Goal: Check status: Check status

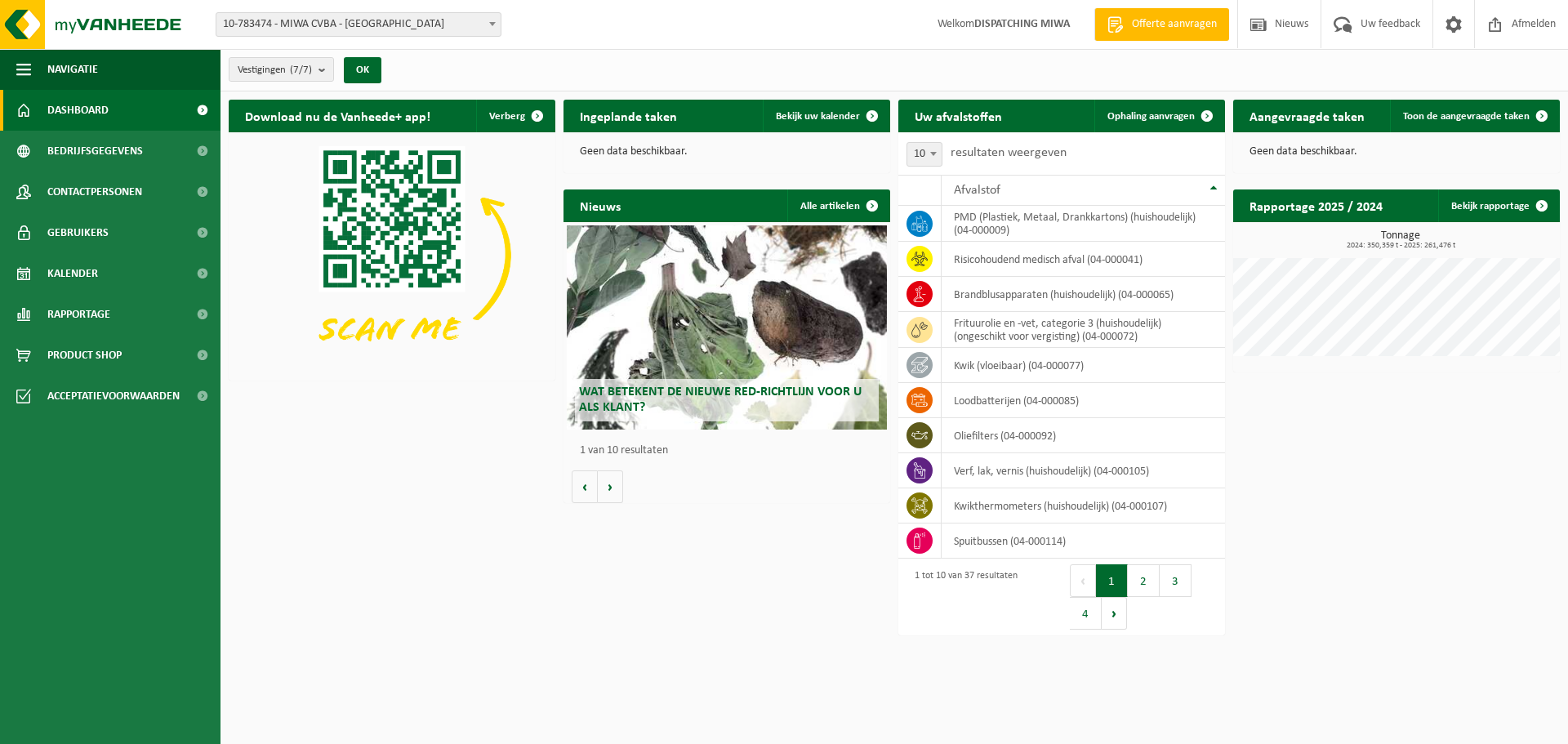
click at [494, 23] on b at bounding box center [493, 24] width 7 height 4
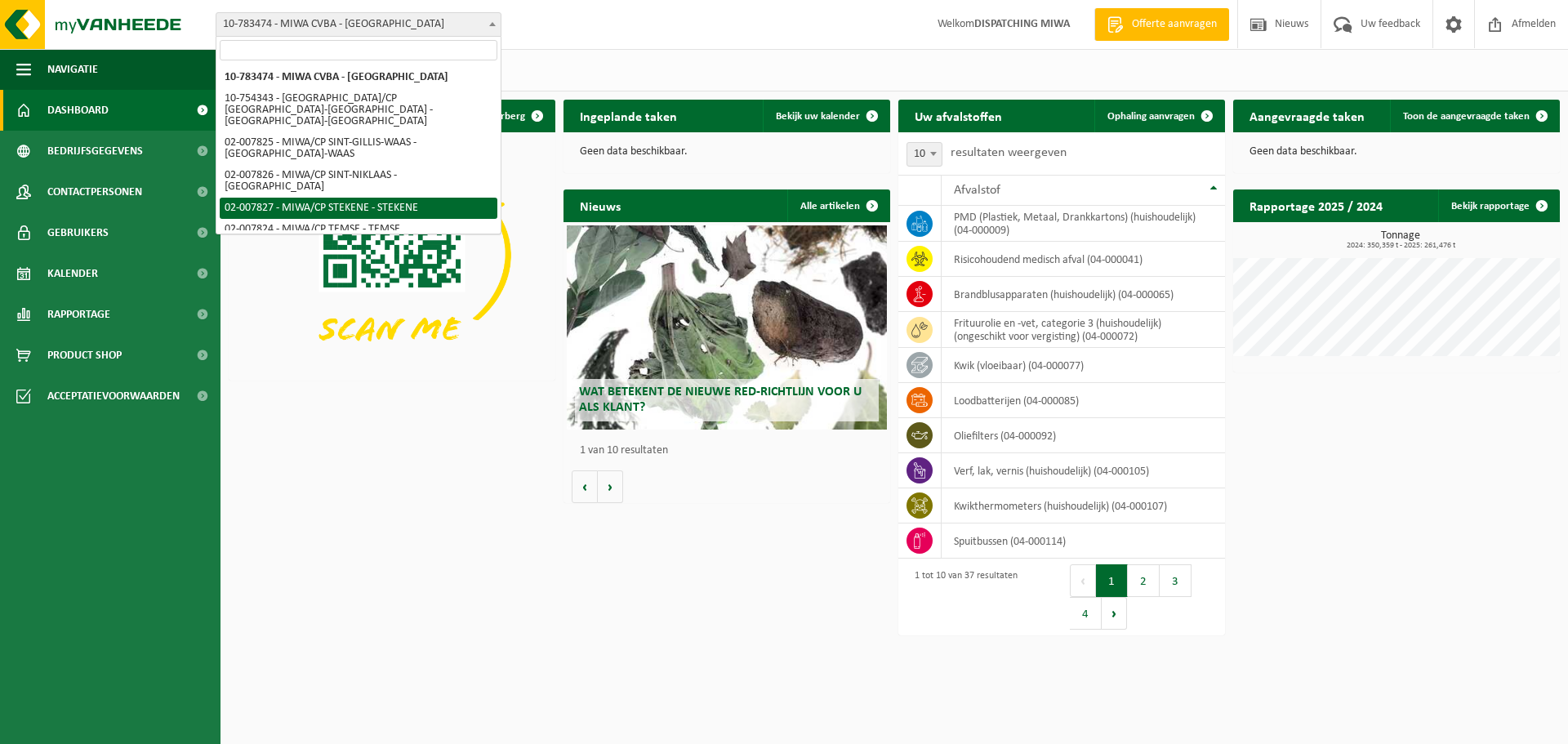
select select "27800"
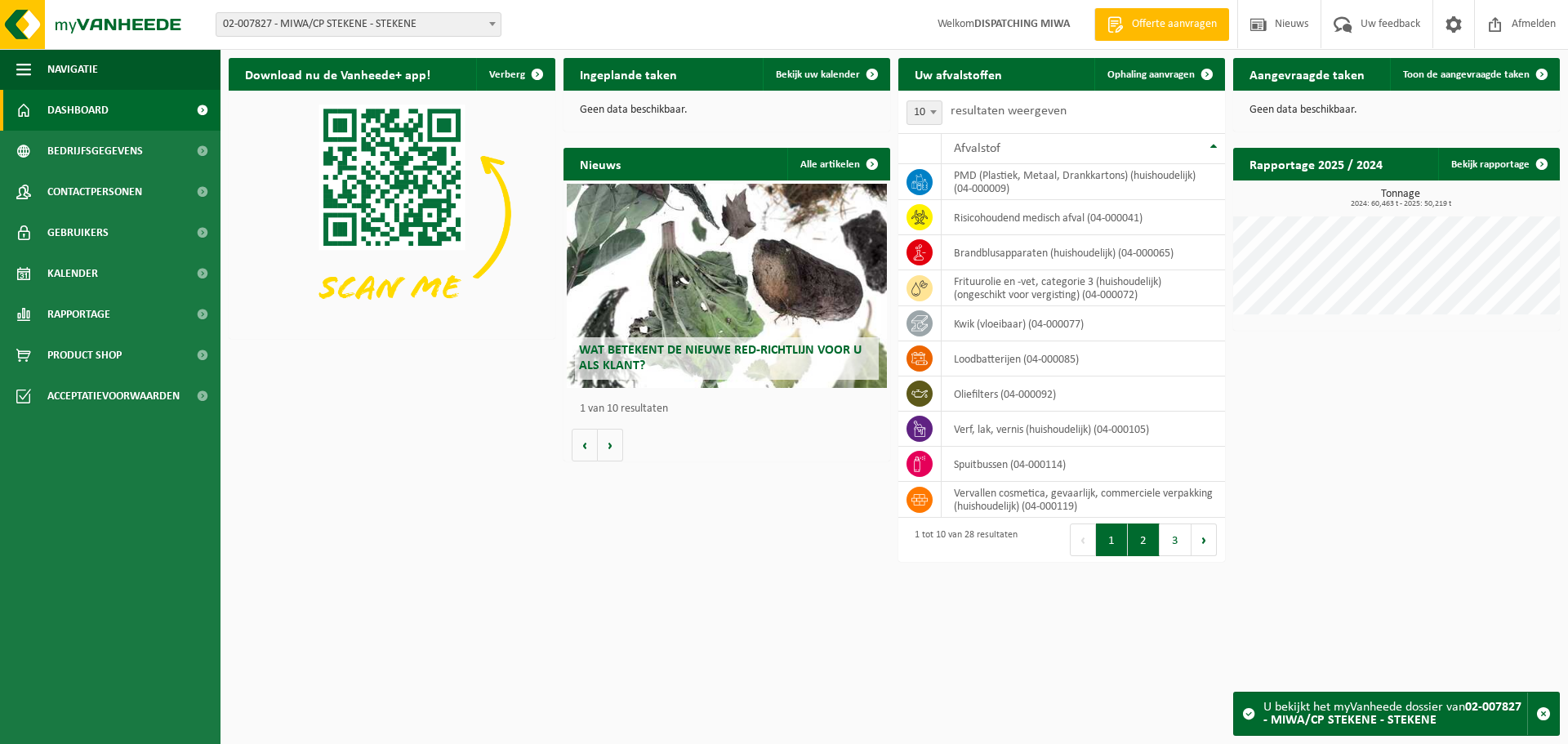
click at [1141, 545] on button "2" at bounding box center [1143, 539] width 32 height 33
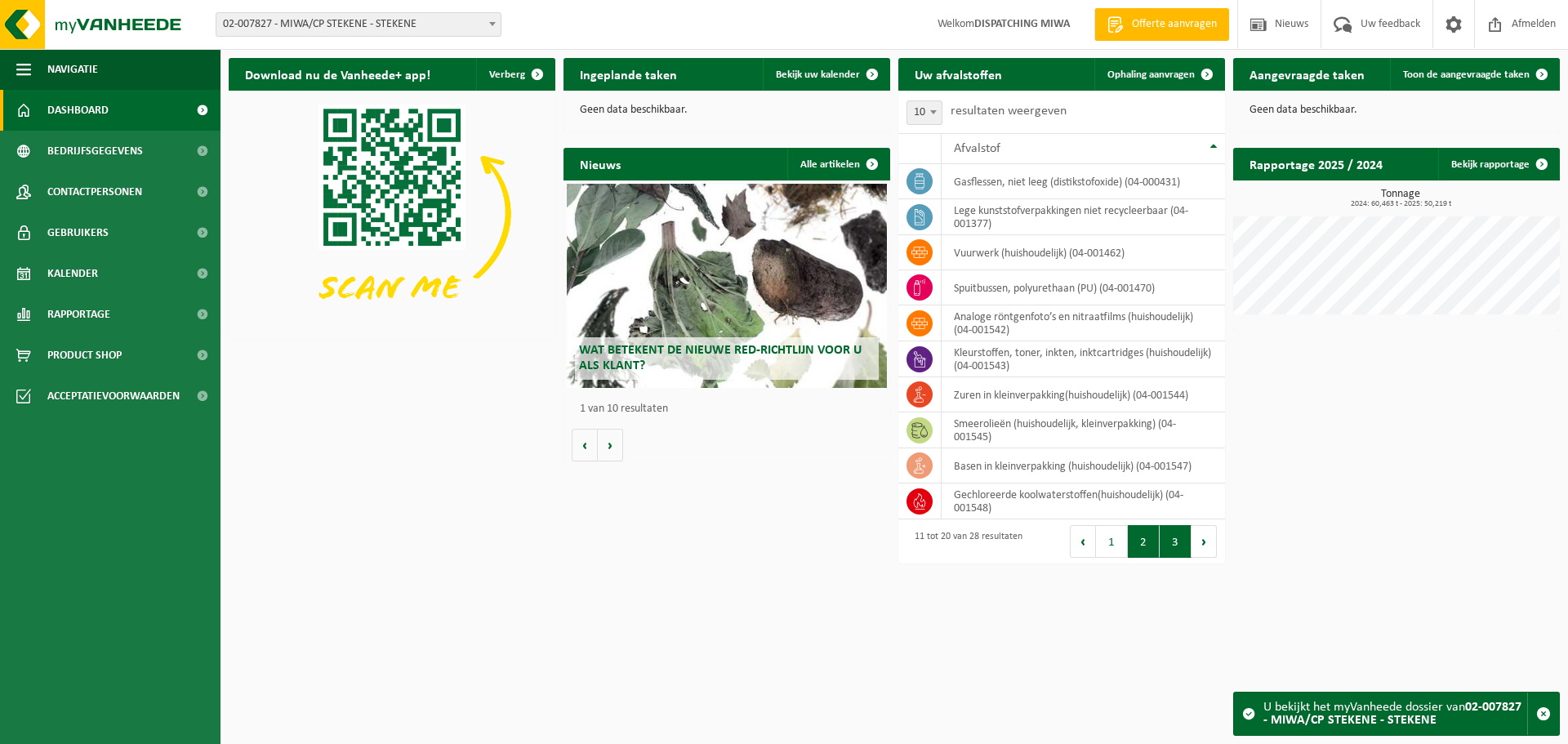
click at [1170, 544] on button "3" at bounding box center [1175, 541] width 32 height 33
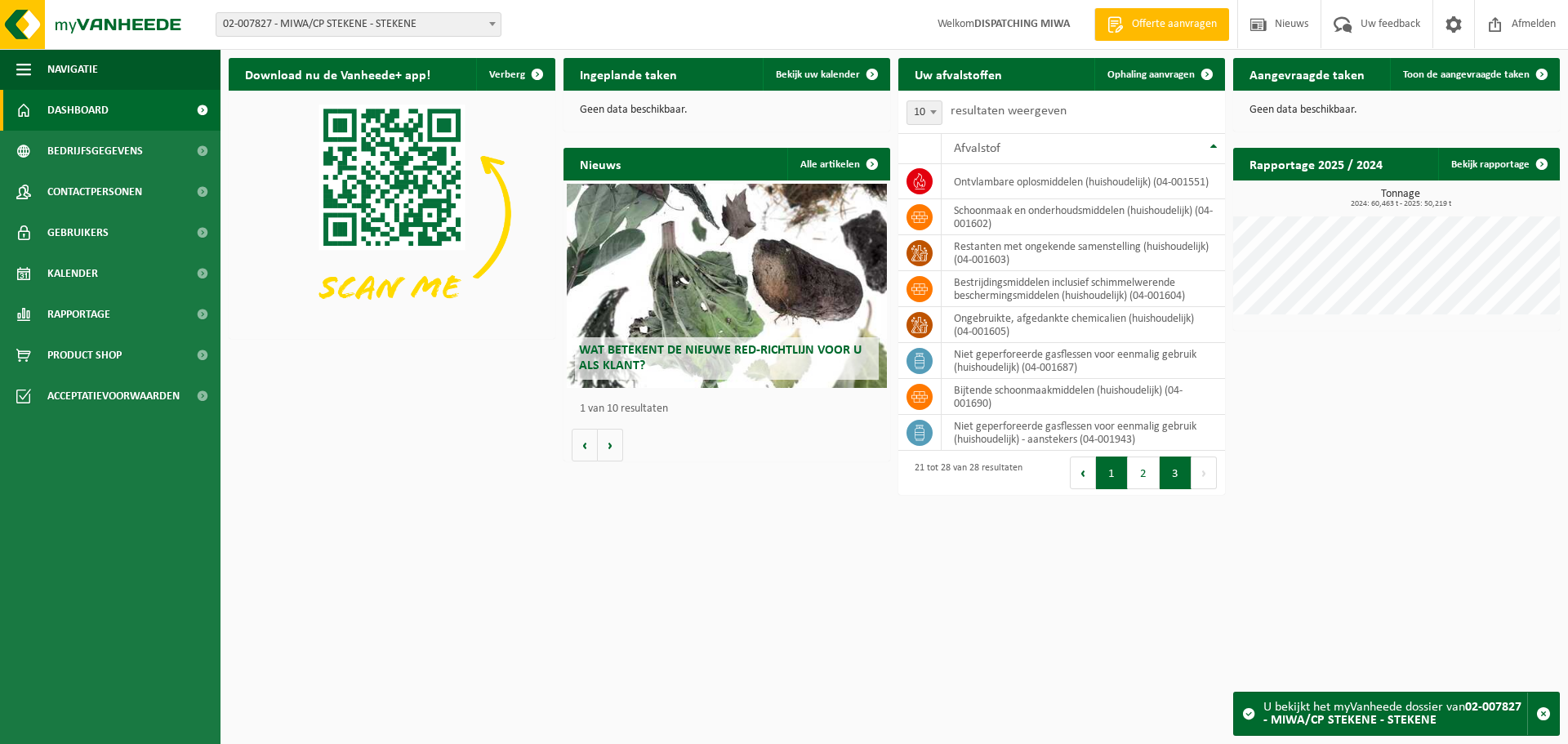
click at [1107, 467] on button "1" at bounding box center [1111, 472] width 32 height 33
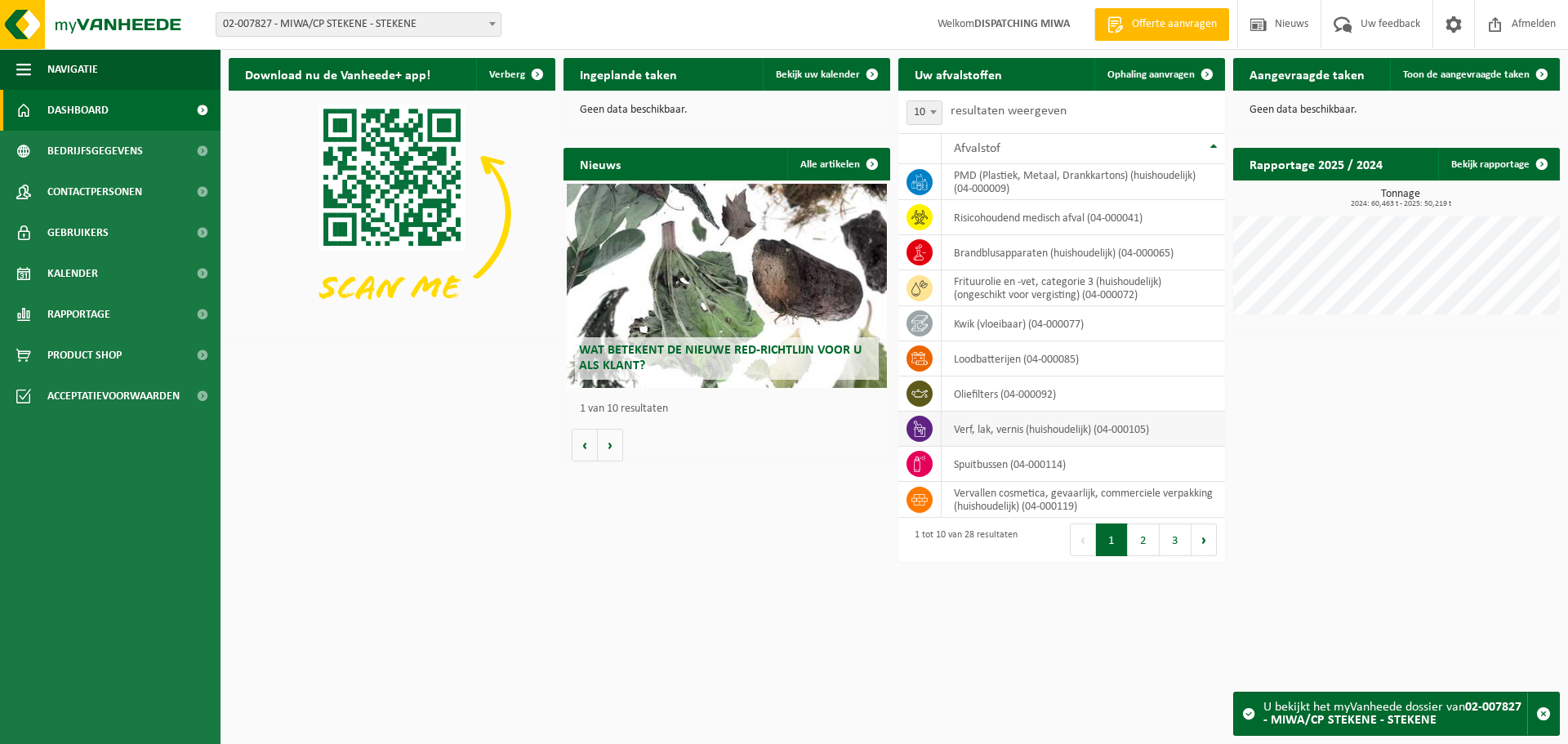
click at [1016, 435] on td "verf, lak, vernis (huishoudelijk) (04-000105)" at bounding box center [1083, 429] width 283 height 35
click at [1485, 77] on span "Toon de aangevraagde taken" at bounding box center [1465, 75] width 127 height 11
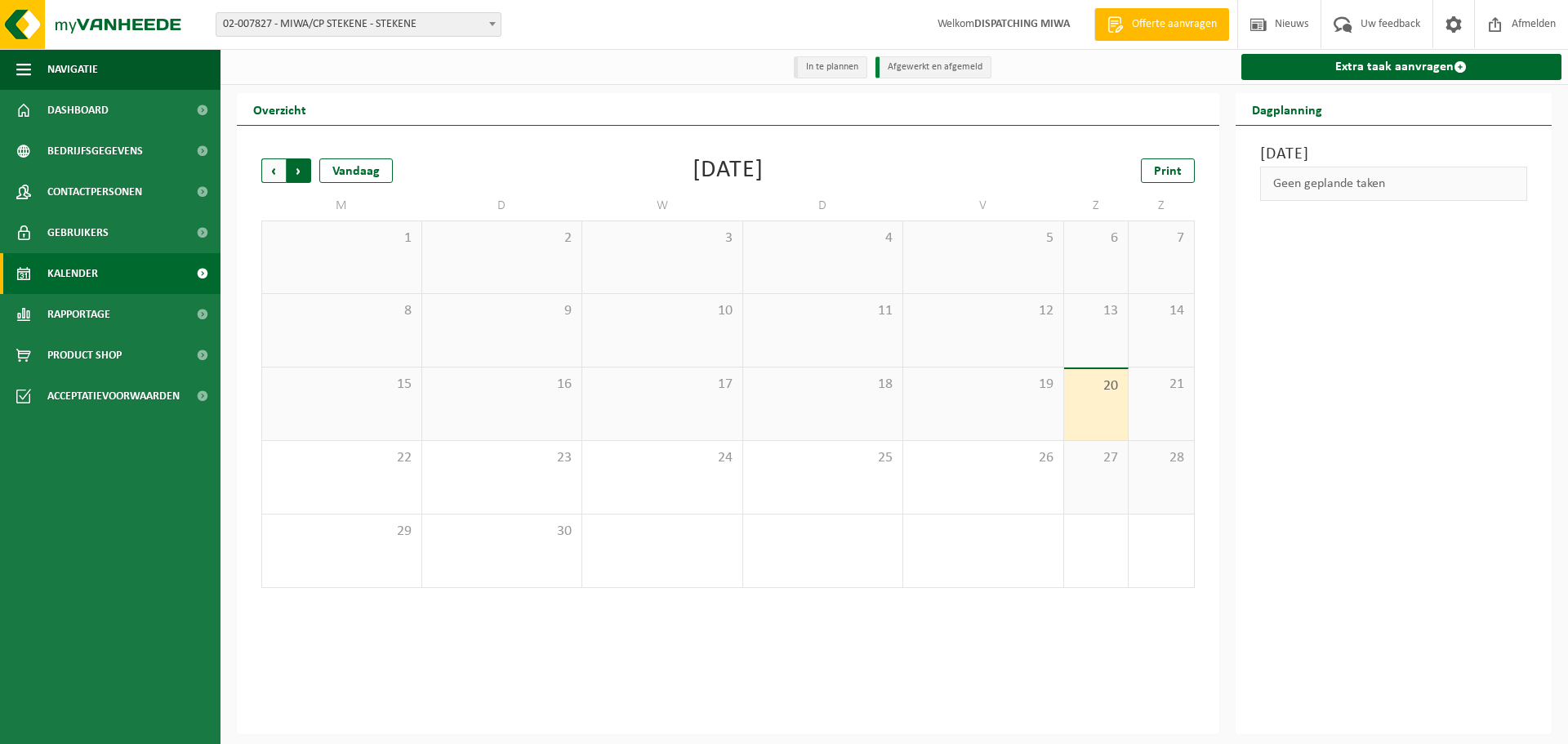
click at [279, 174] on span "Vorige" at bounding box center [273, 170] width 24 height 24
click at [724, 493] on div "14" at bounding box center [724, 494] width 20 height 21
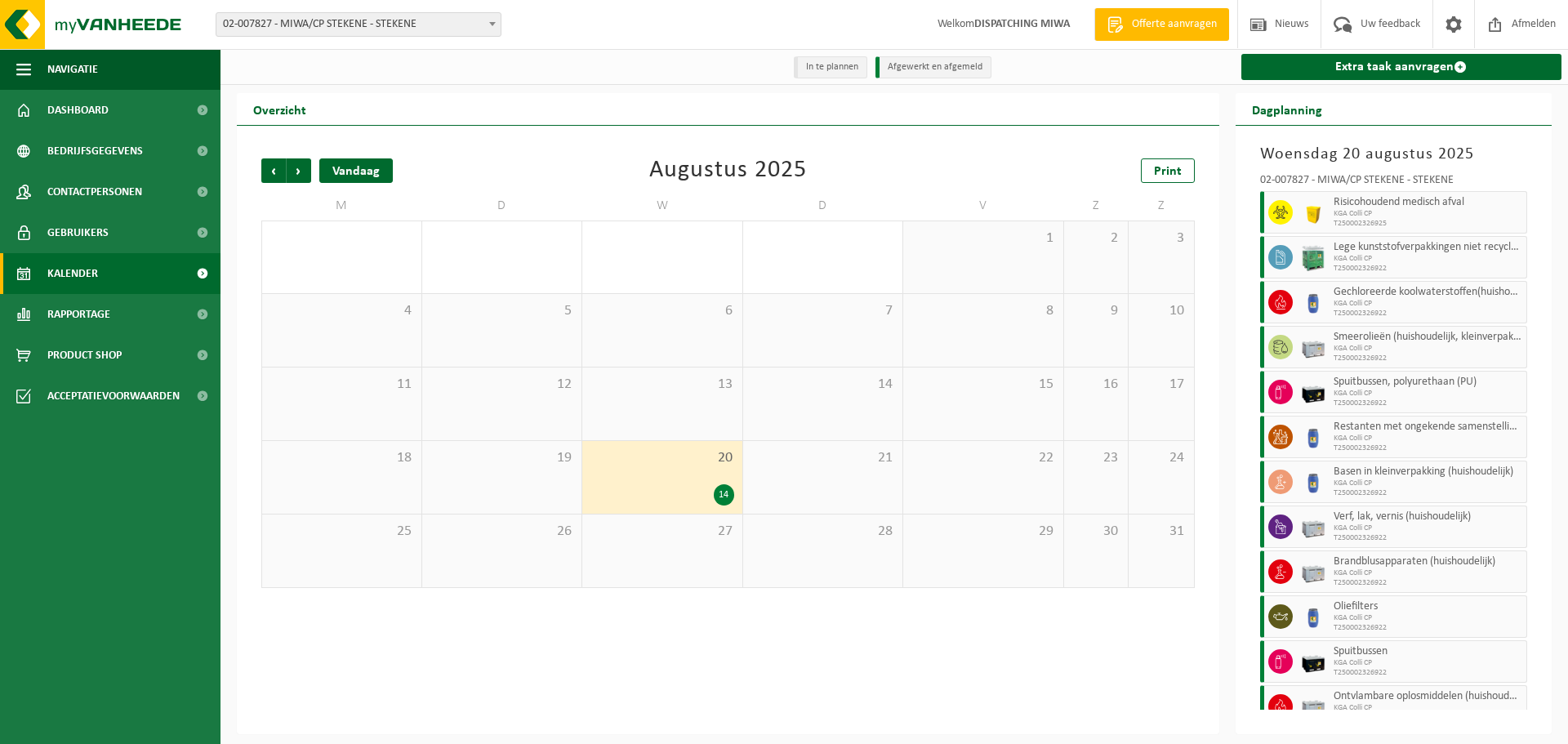
click at [339, 162] on div "Vandaag" at bounding box center [356, 170] width 73 height 24
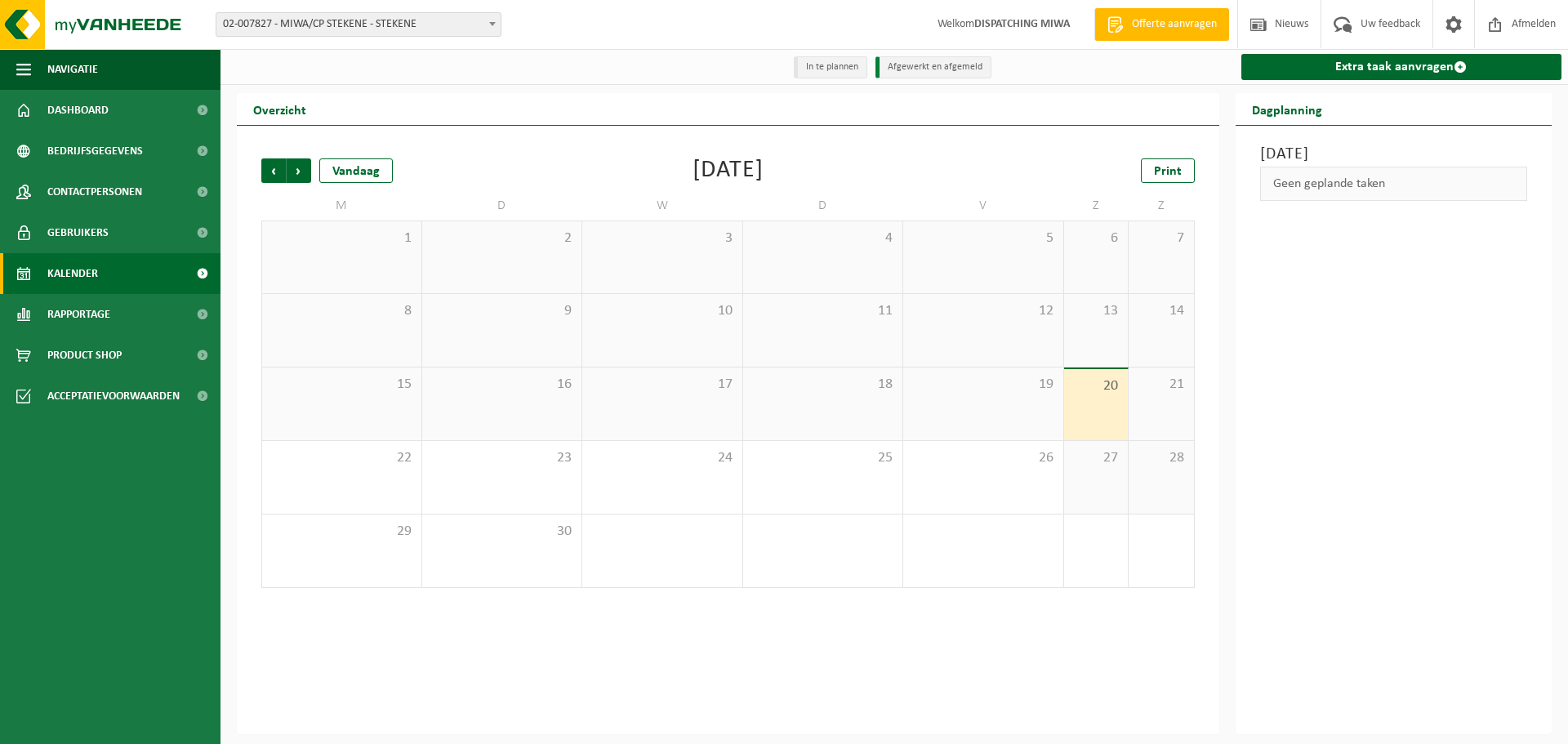
click at [864, 318] on span "11" at bounding box center [822, 310] width 144 height 18
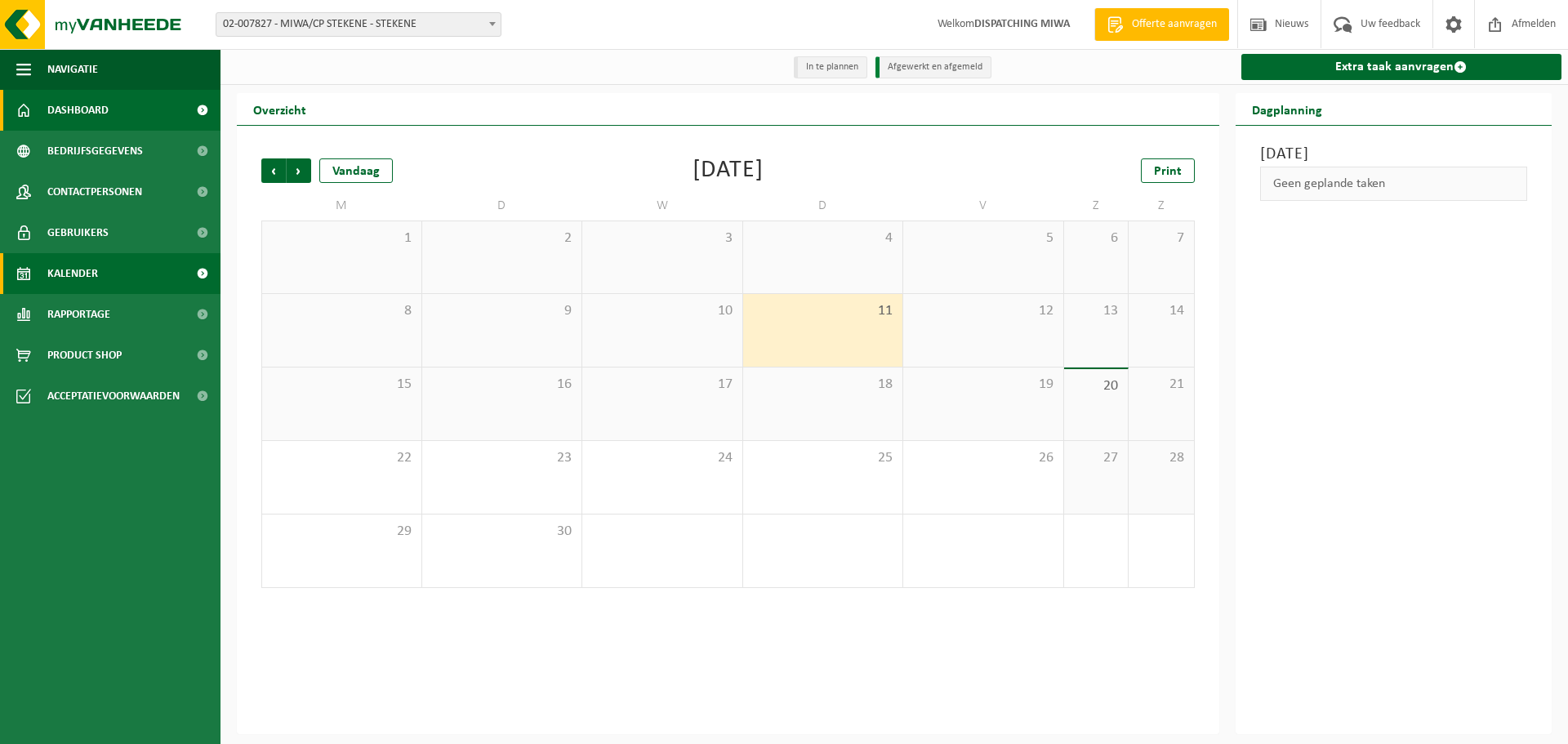
click at [79, 112] on span "Dashboard" at bounding box center [77, 110] width 61 height 41
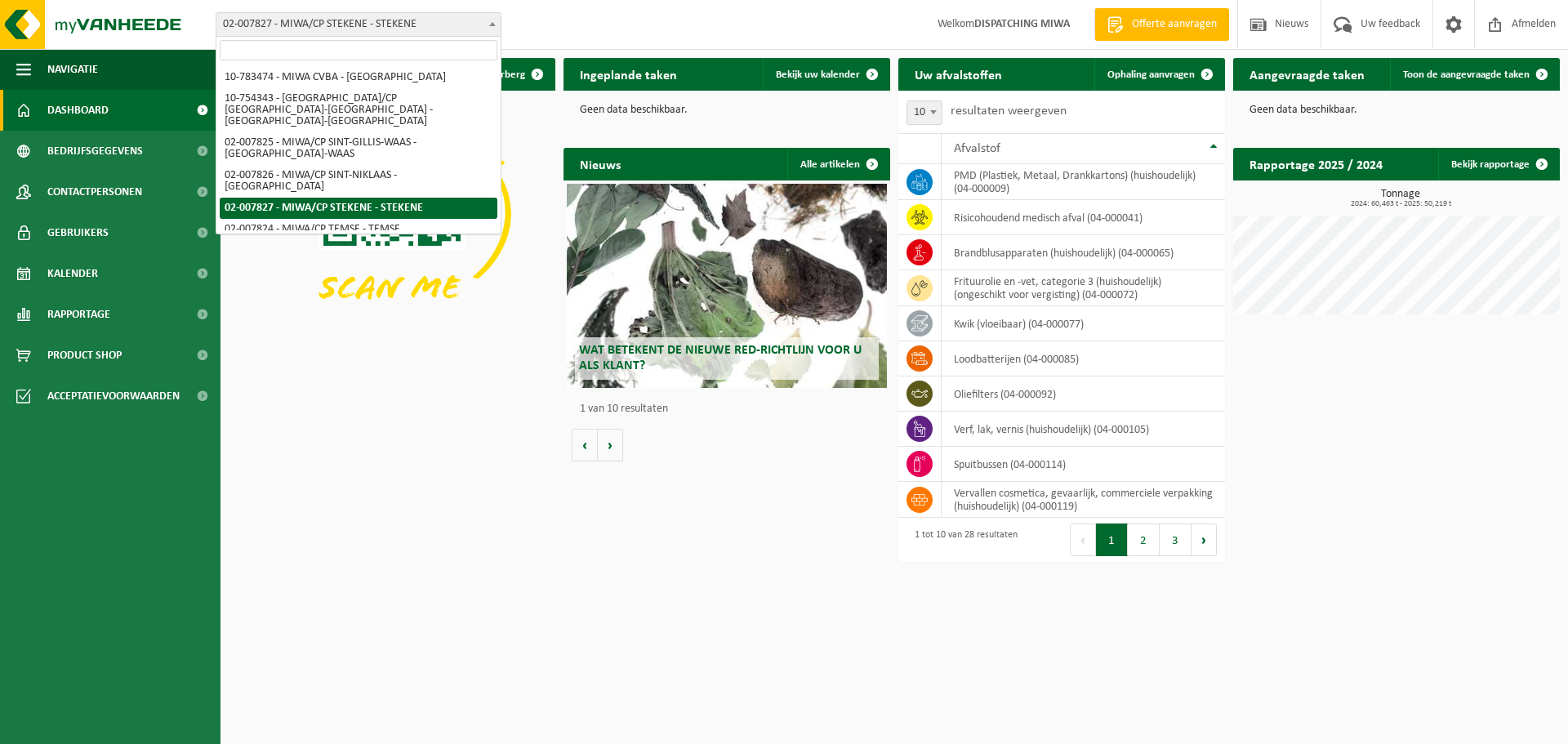
click at [482, 25] on span "02-007827 - MIWA/CP STEKENE - STEKENE" at bounding box center [358, 24] width 284 height 23
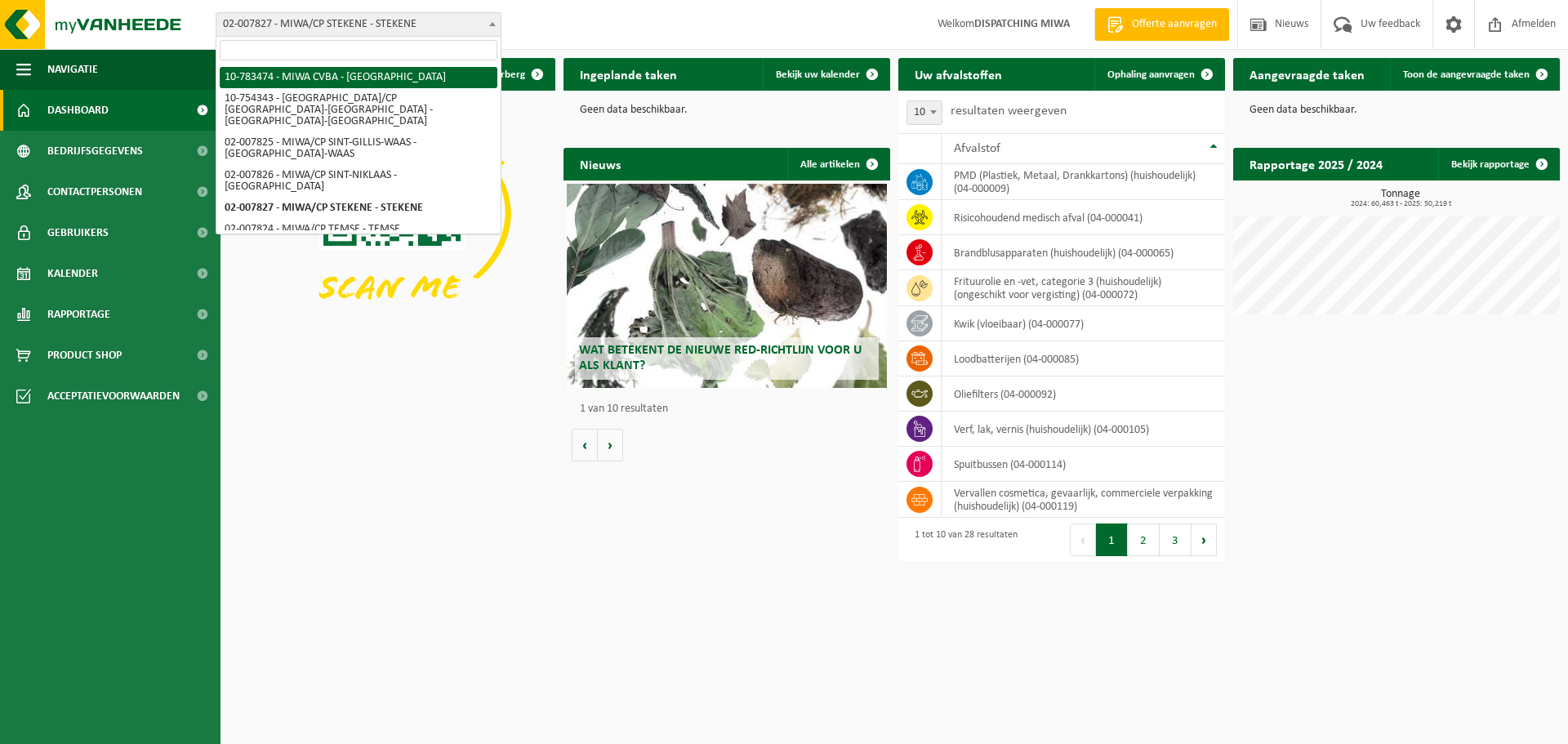
select select "27808"
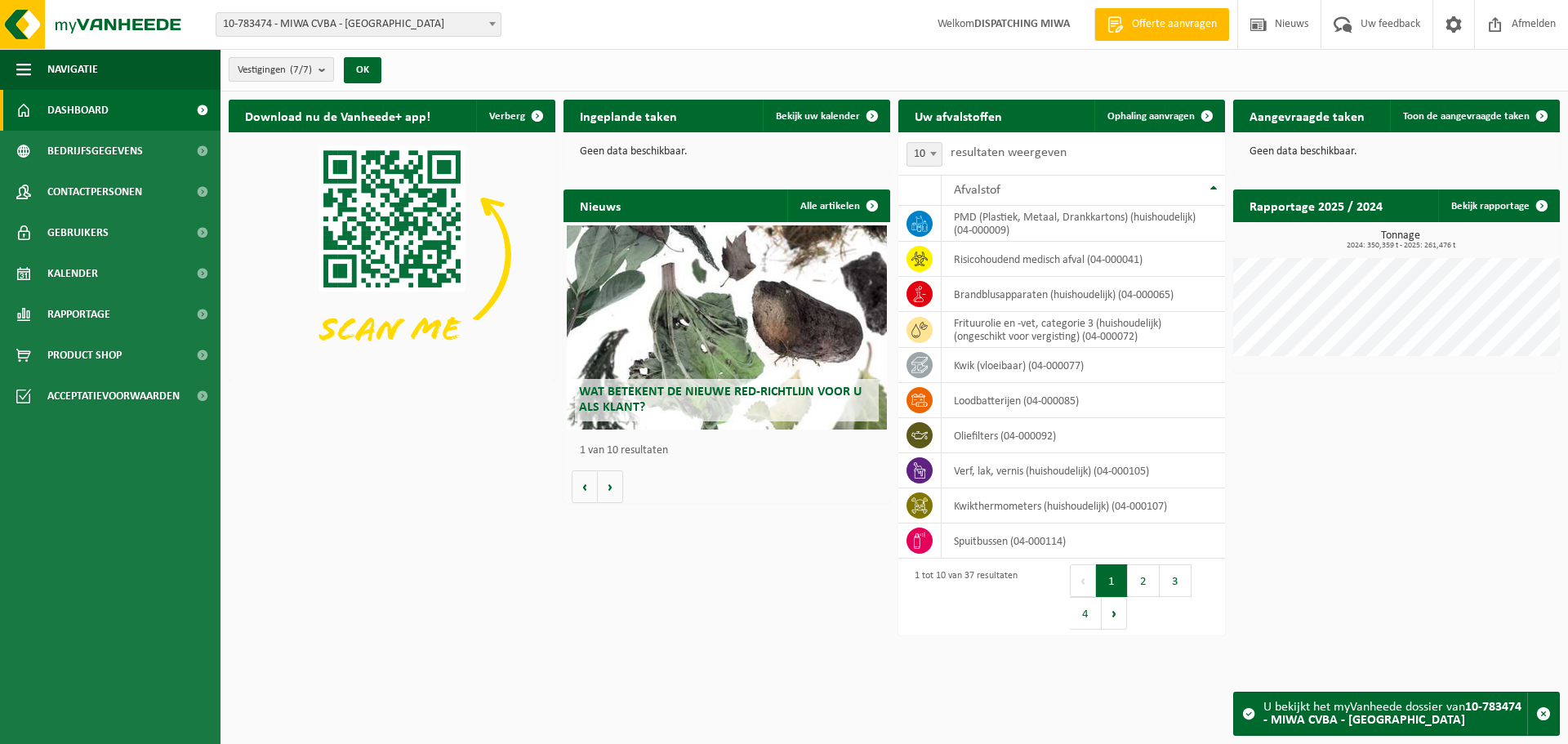
click at [325, 77] on b "submit" at bounding box center [325, 69] width 14 height 23
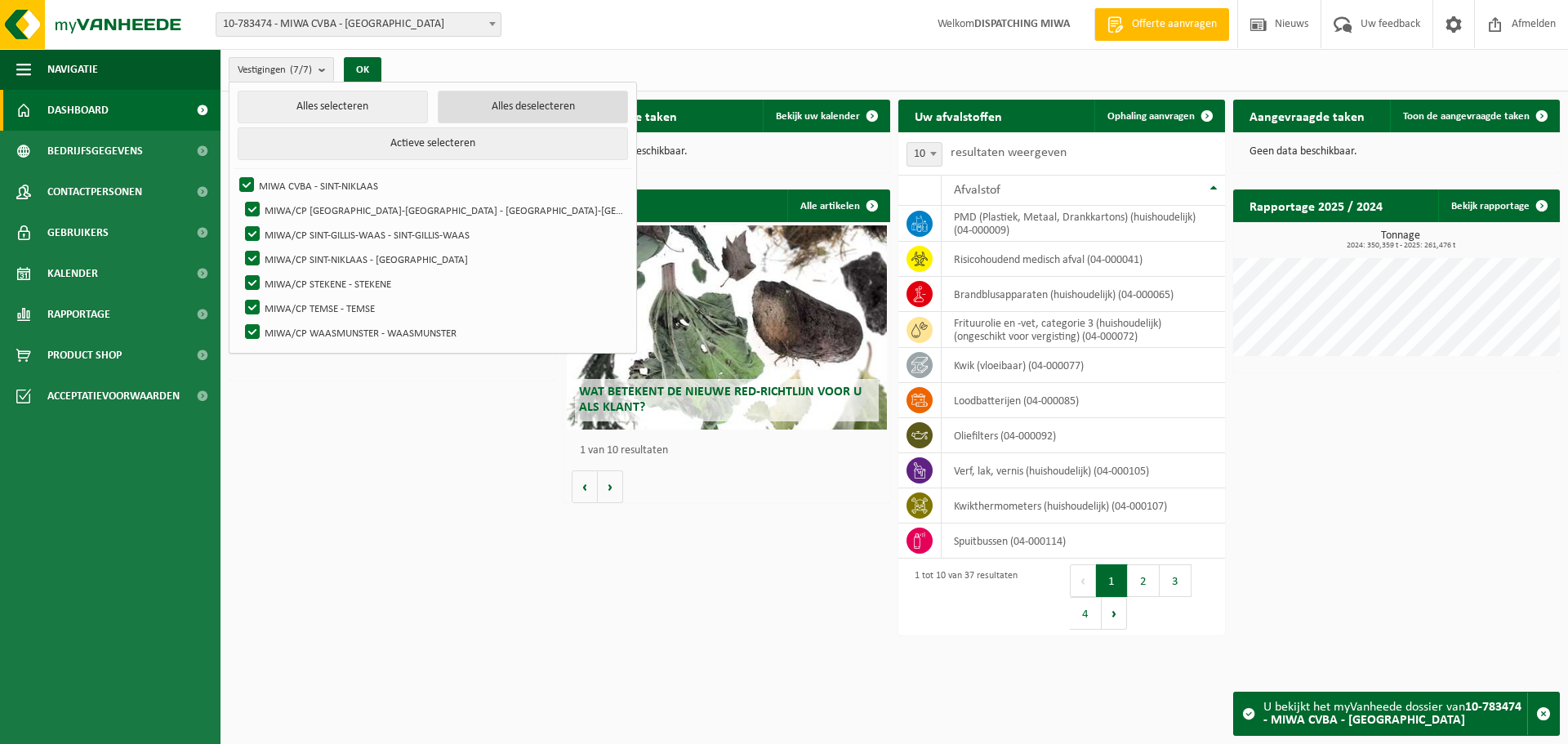
click at [438, 115] on button "Alles deselecteren" at bounding box center [533, 107] width 190 height 33
checkbox input "false"
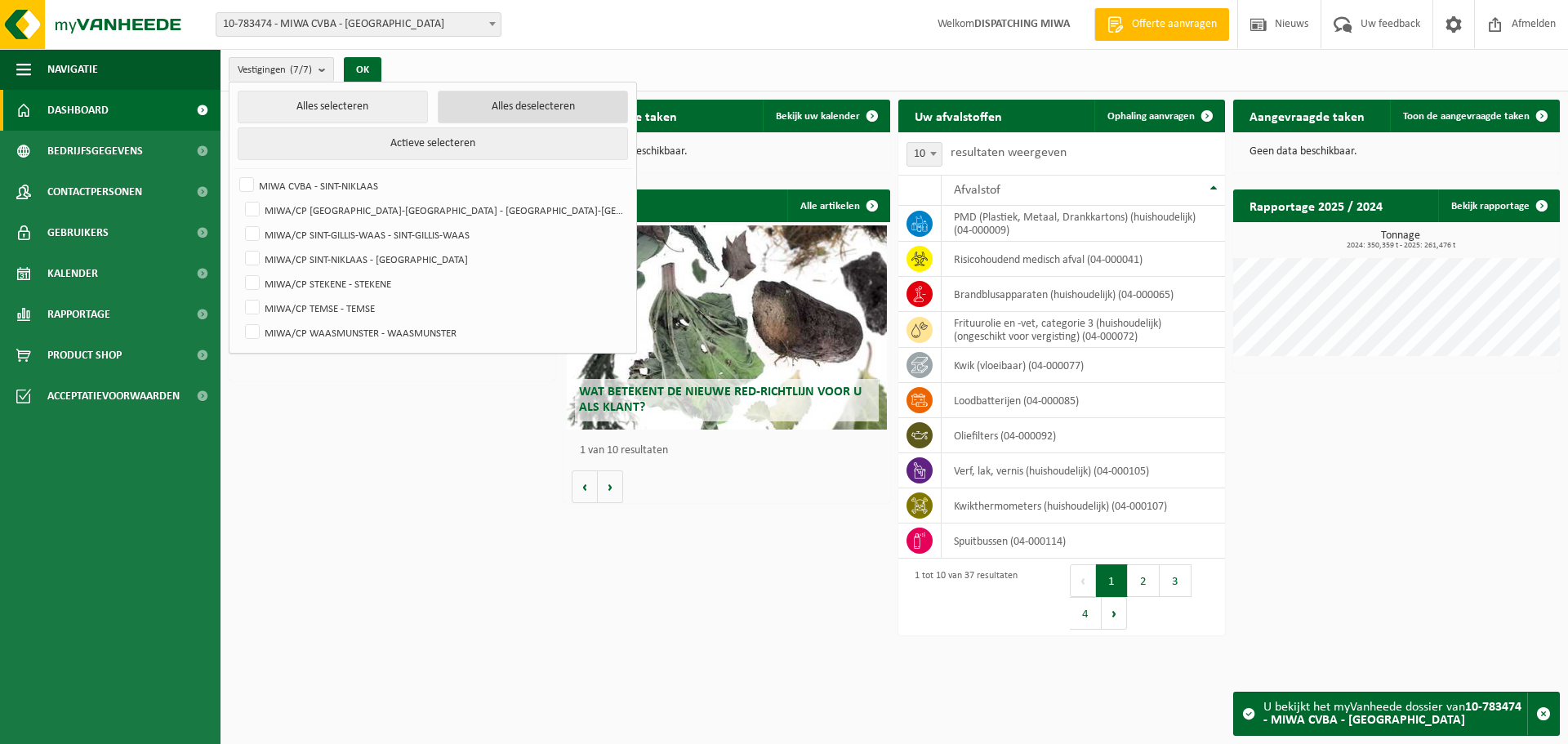
checkbox input "false"
click at [249, 284] on label "MIWA/CP STEKENE - STEKENE" at bounding box center [433, 282] width 384 height 24
click at [240, 271] on input "MIWA/CP STEKENE - STEKENE" at bounding box center [239, 270] width 1 height 1
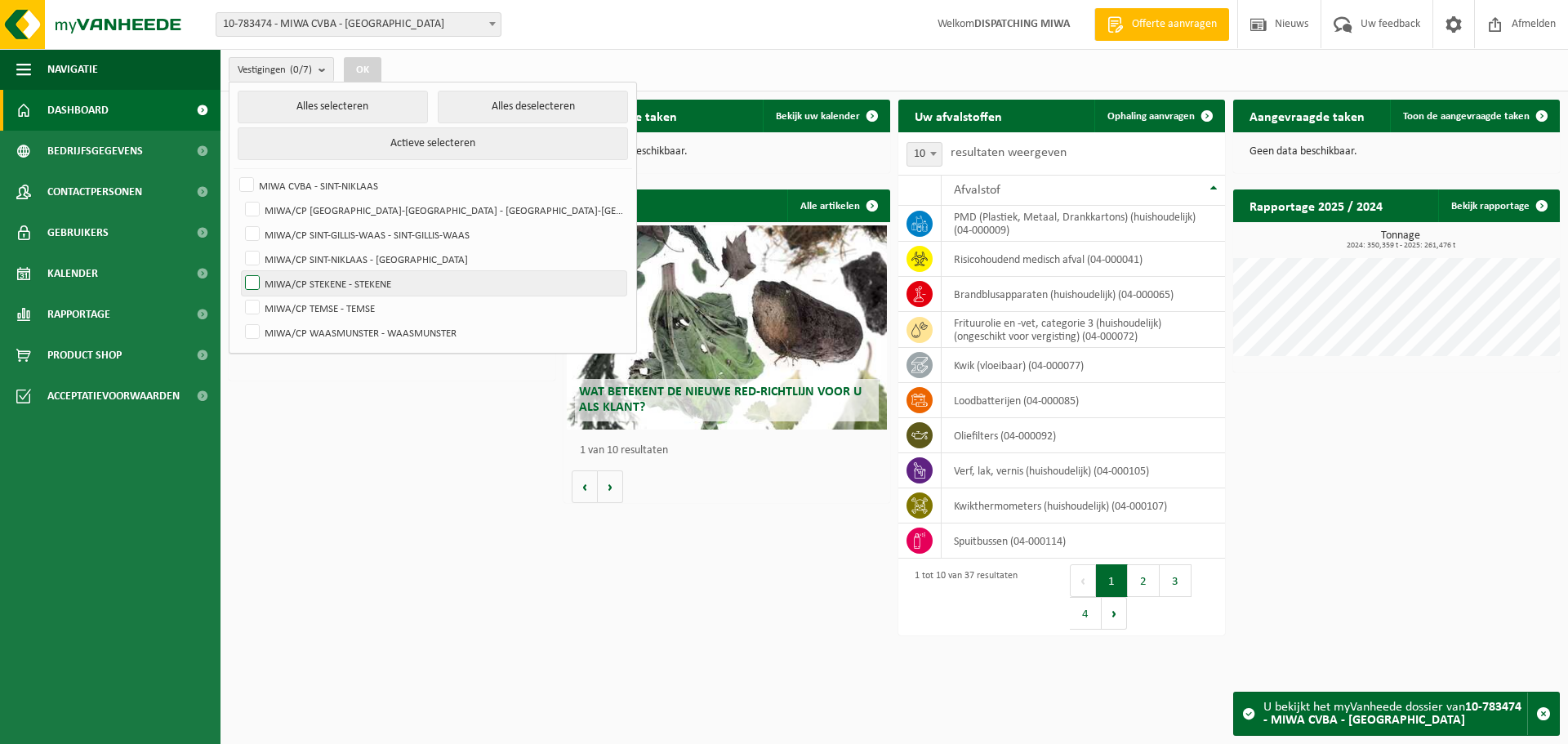
checkbox input "true"
click at [374, 71] on button "OK" at bounding box center [362, 70] width 38 height 26
